Goal: Information Seeking & Learning: Learn about a topic

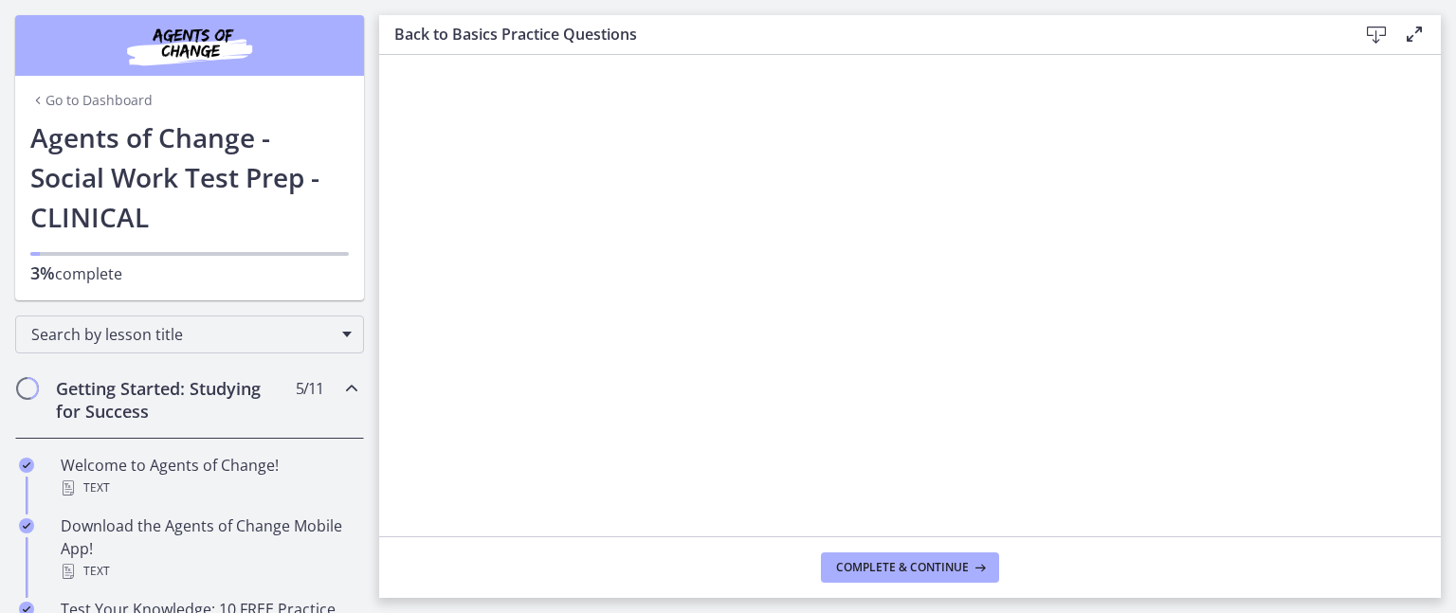
scroll to position [1718, 0]
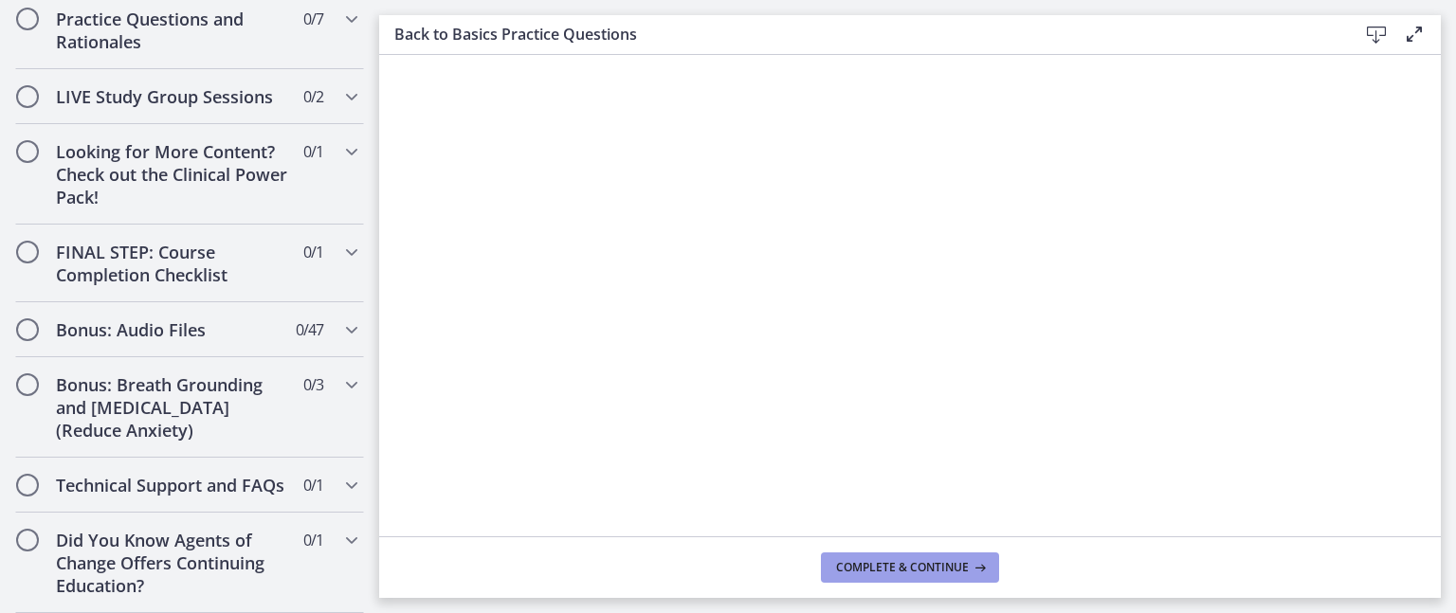
click at [895, 572] on span "Complete & continue" at bounding box center [902, 567] width 133 height 15
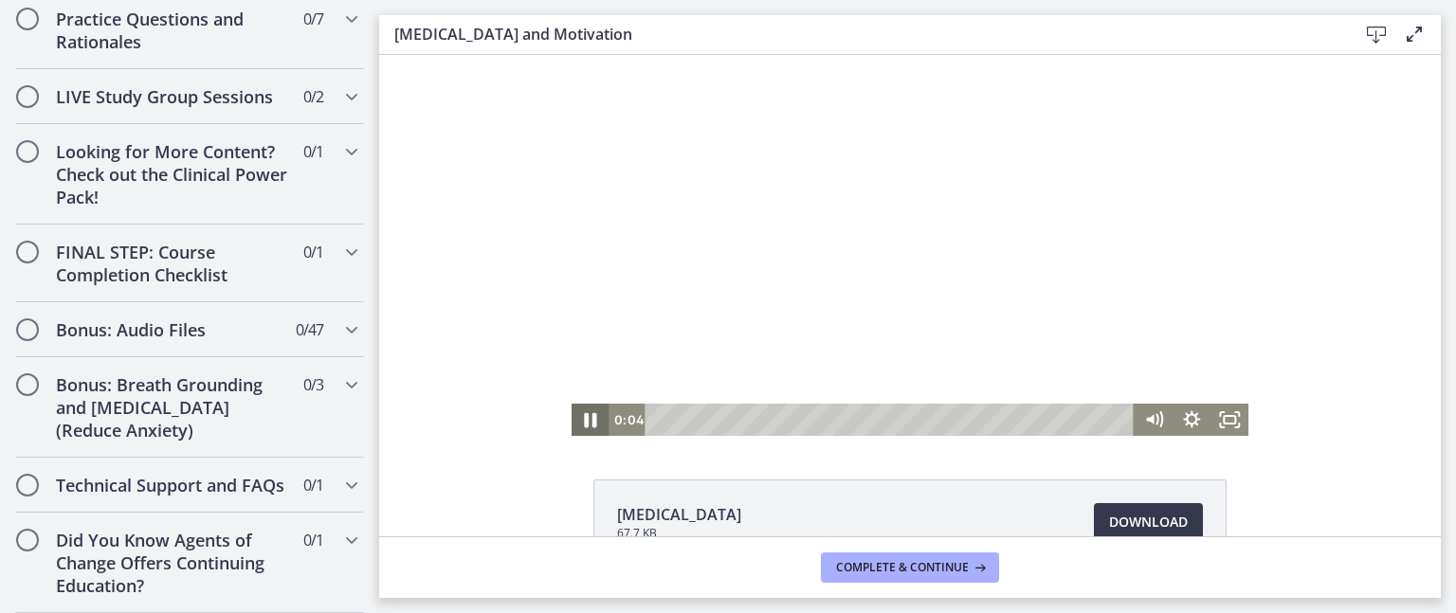
click at [585, 423] on icon "Pause" at bounding box center [591, 420] width 12 height 15
click at [576, 423] on icon "Play Video" at bounding box center [592, 420] width 46 height 39
click at [449, 237] on div "Click for sound @keyframes VOLUME_SMALL_WAVE_FLASH { 0% { opacity: 0; } 33% { o…" at bounding box center [910, 245] width 1062 height 381
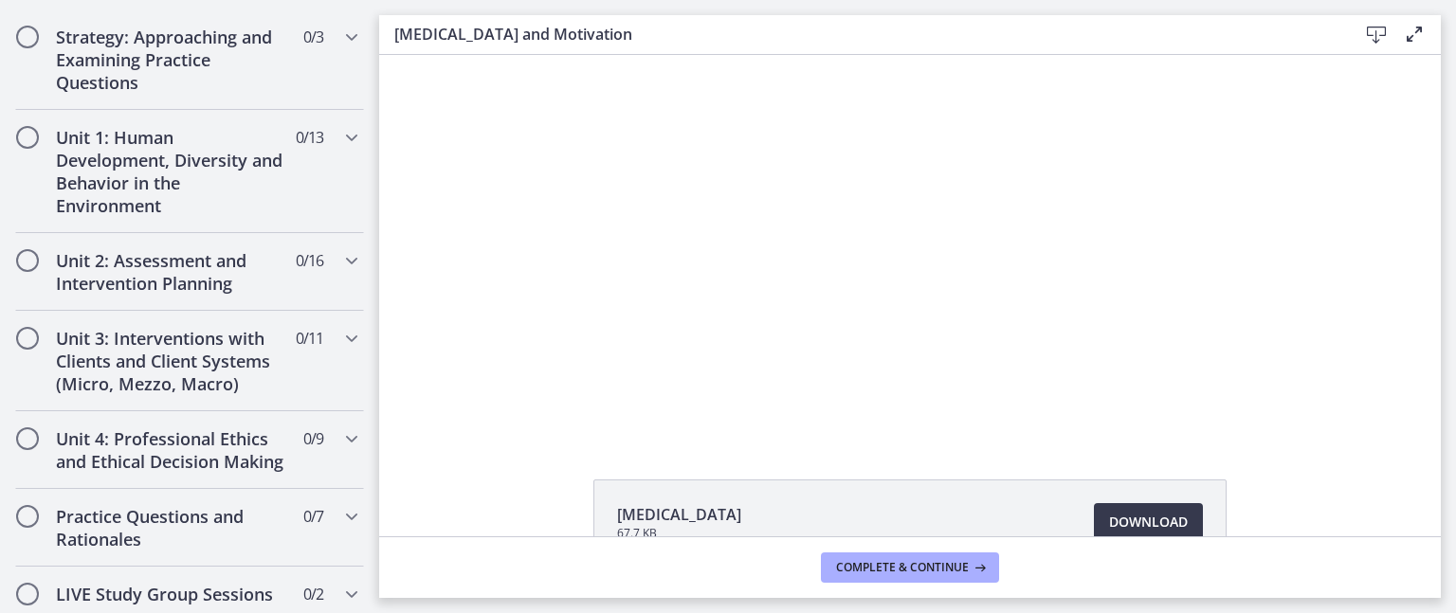
scroll to position [644, 0]
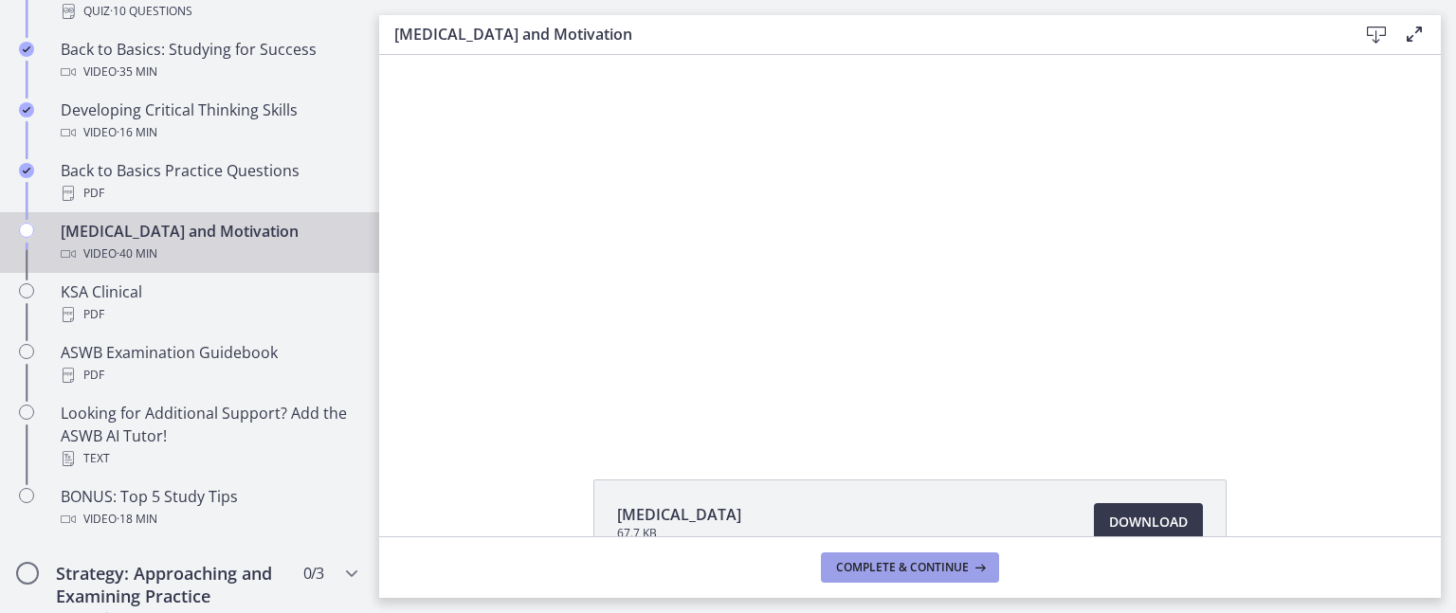
click at [948, 560] on span "Complete & continue" at bounding box center [902, 567] width 133 height 15
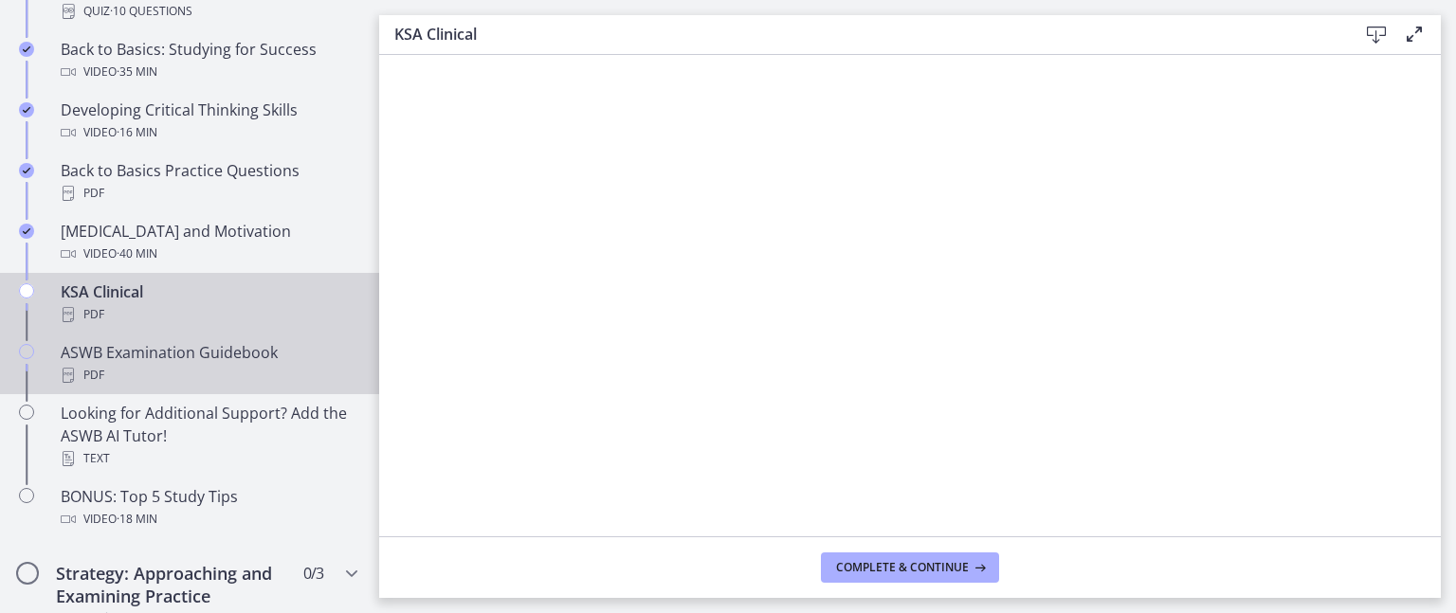
click at [243, 339] on link "ASWB Examination Guidebook PDF" at bounding box center [189, 364] width 379 height 61
